Goal: Information Seeking & Learning: Learn about a topic

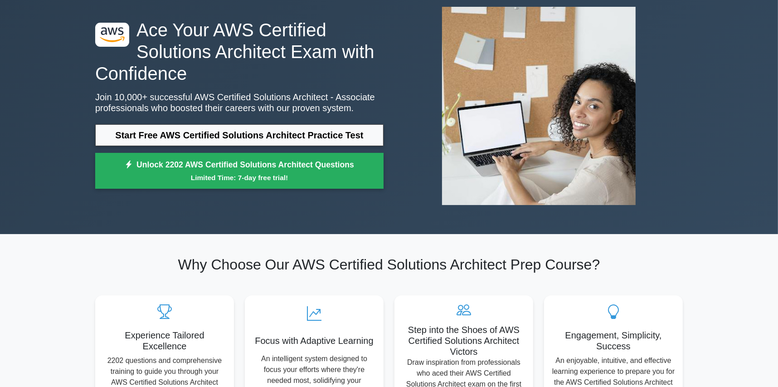
scroll to position [47, 0]
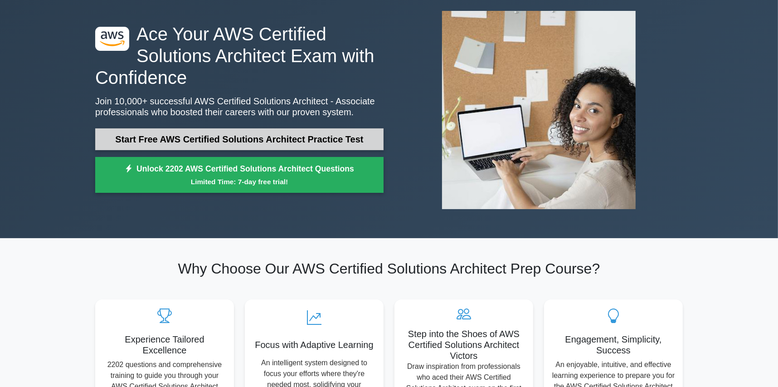
click at [344, 139] on link "Start Free AWS Certified Solutions Architect Practice Test" at bounding box center [239, 139] width 288 height 22
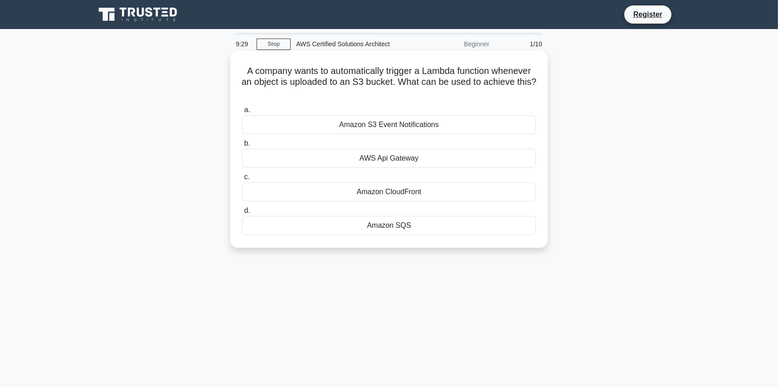
click at [401, 129] on div "Amazon S3 Event Notifications" at bounding box center [389, 124] width 294 height 19
click at [242, 113] on input "a. Amazon S3 Event Notifications" at bounding box center [242, 110] width 0 height 6
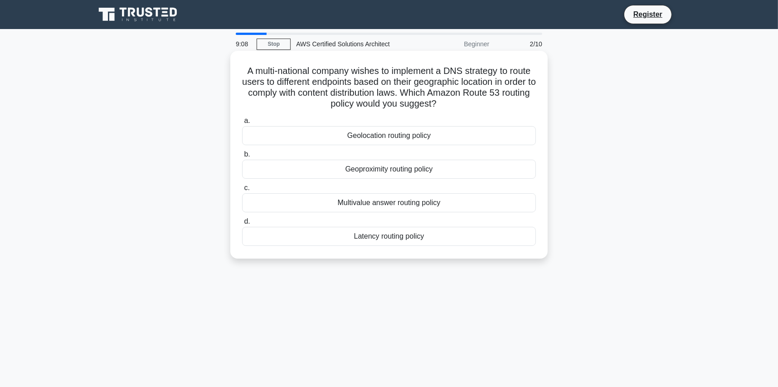
click at [417, 141] on div "Geolocation routing policy" at bounding box center [389, 135] width 294 height 19
click at [242, 124] on input "a. Geolocation routing policy" at bounding box center [242, 121] width 0 height 6
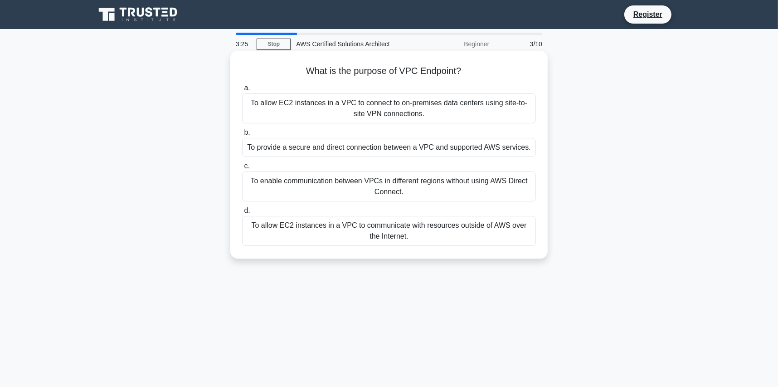
click at [435, 115] on div "To allow EC2 instances in a VPC to connect to on-premises data centers using si…" at bounding box center [389, 108] width 294 height 30
click at [242, 91] on input "a. To allow EC2 instances in a VPC to connect to on-premises data centers using…" at bounding box center [242, 88] width 0 height 6
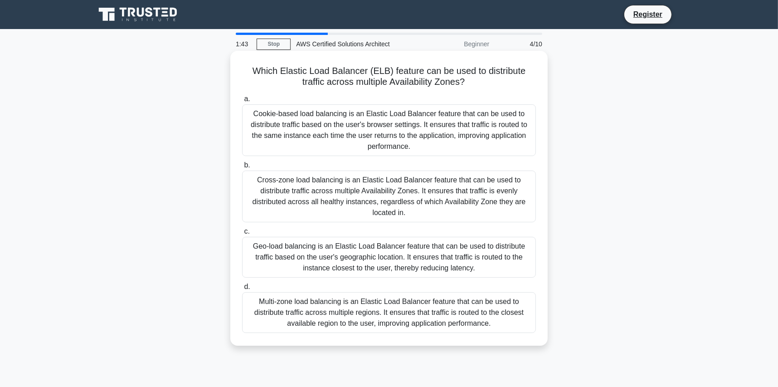
click at [365, 310] on div "Multi-zone load balancing is an Elastic Load Balancer feature that can be used …" at bounding box center [389, 312] width 294 height 41
click at [242, 290] on input "d. Multi-zone load balancing is an Elastic Load Balancer feature that can be us…" at bounding box center [242, 287] width 0 height 6
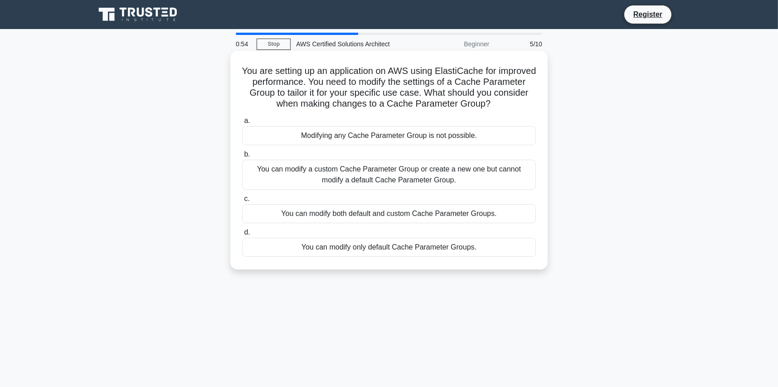
click at [411, 251] on div "You can modify only default Cache Parameter Groups." at bounding box center [389, 247] width 294 height 19
click at [242, 235] on input "d. You can modify only default Cache Parameter Groups." at bounding box center [242, 232] width 0 height 6
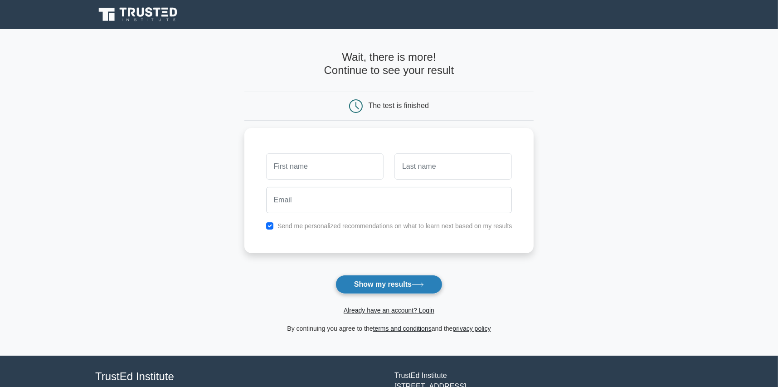
click at [397, 284] on button "Show my results" at bounding box center [388, 284] width 107 height 19
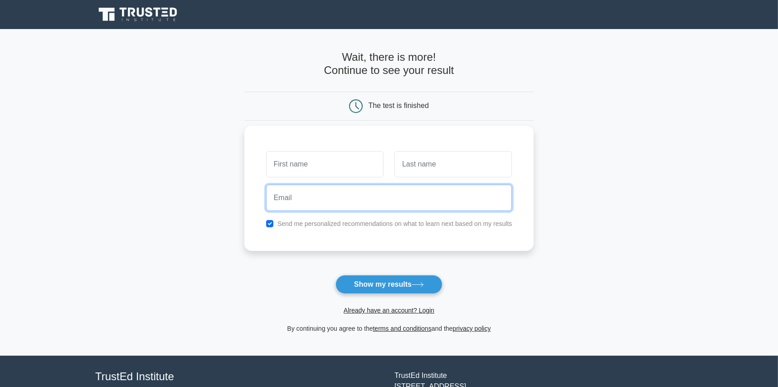
click at [451, 203] on input "email" at bounding box center [389, 197] width 246 height 26
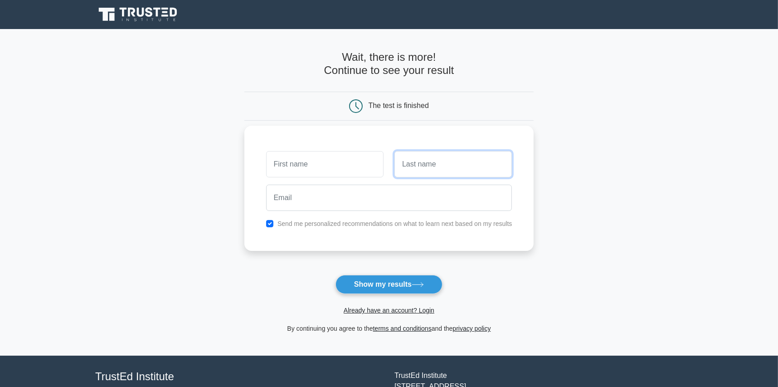
click at [439, 155] on input "text" at bounding box center [452, 164] width 117 height 26
